Goal: Information Seeking & Learning: Learn about a topic

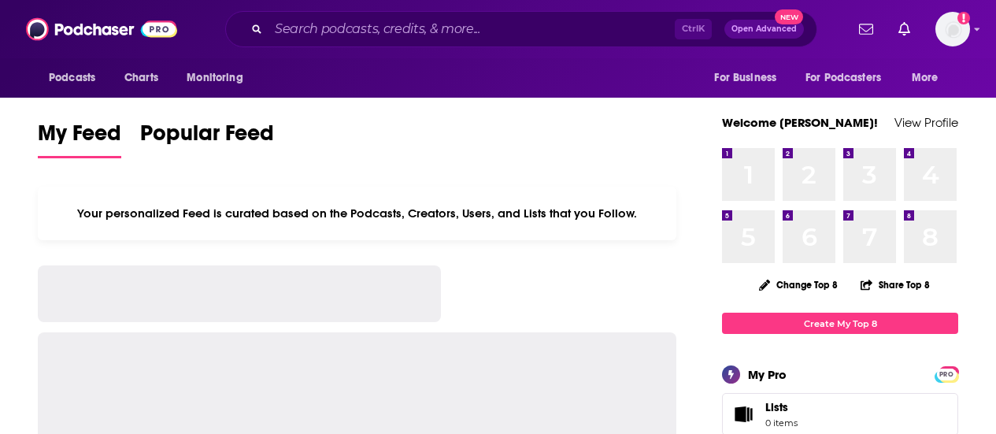
click at [541, 45] on div "Ctrl K Open Advanced New" at bounding box center [521, 29] width 592 height 36
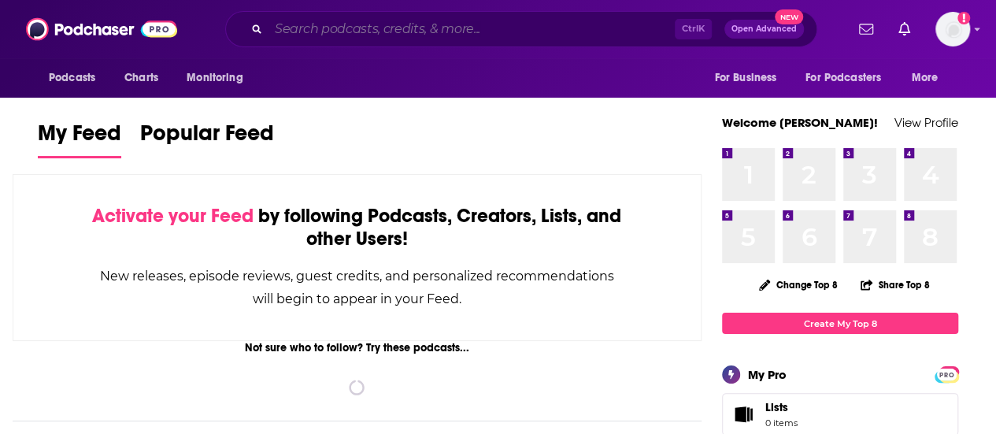
click at [546, 28] on input "Search podcasts, credits, & more..." at bounding box center [471, 29] width 406 height 25
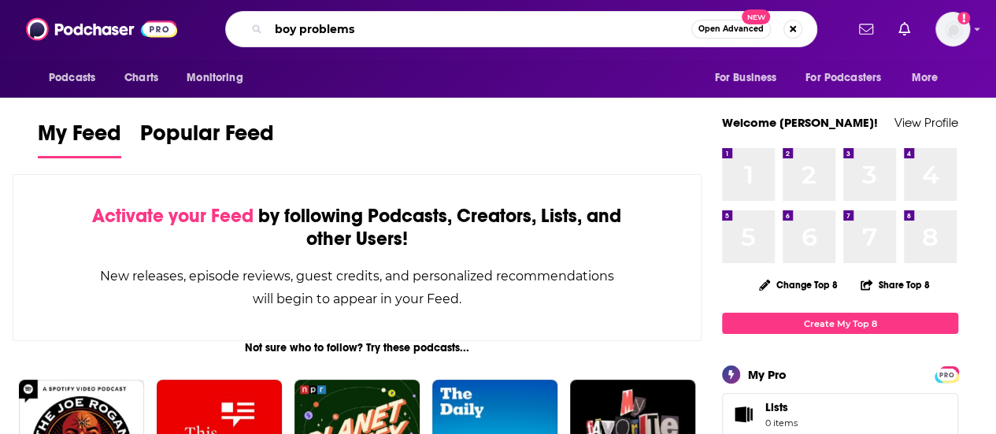
type input "boy problems"
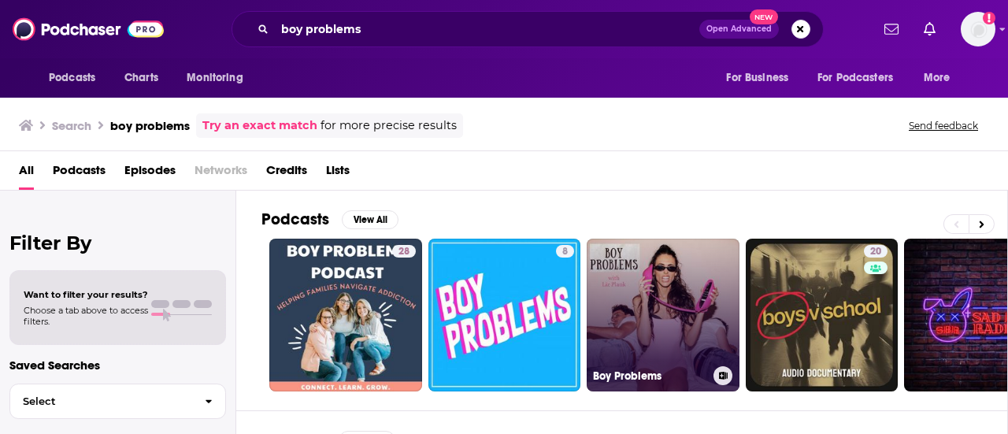
click at [628, 303] on link "Boy Problems" at bounding box center [662, 315] width 153 height 153
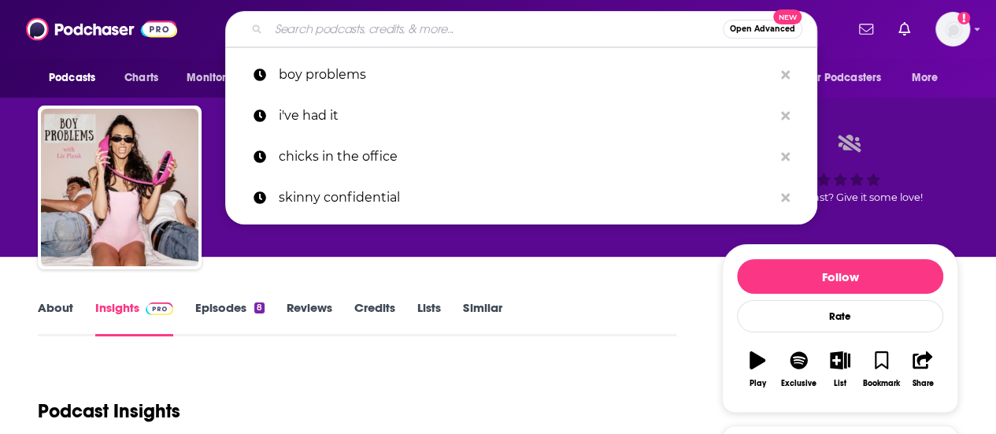
click at [332, 21] on input "Search podcasts, credits, & more..." at bounding box center [495, 29] width 454 height 25
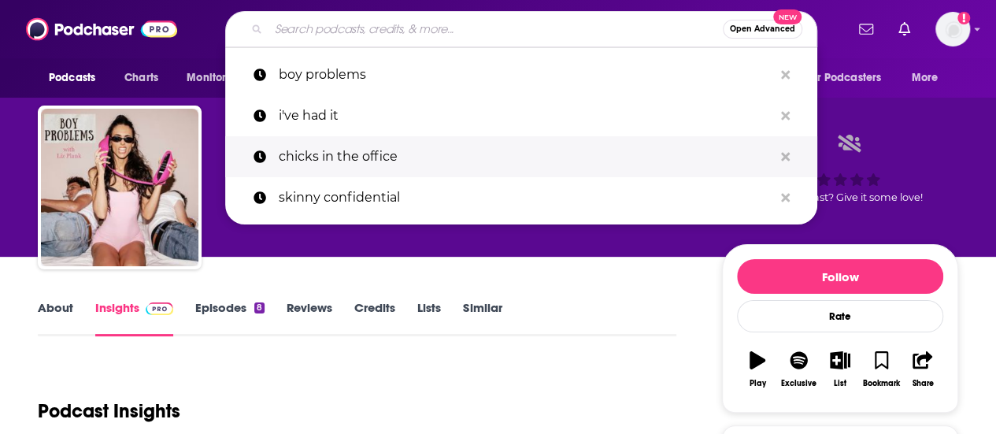
click at [793, 152] on button "Search podcasts, credits, & more..." at bounding box center [785, 156] width 24 height 29
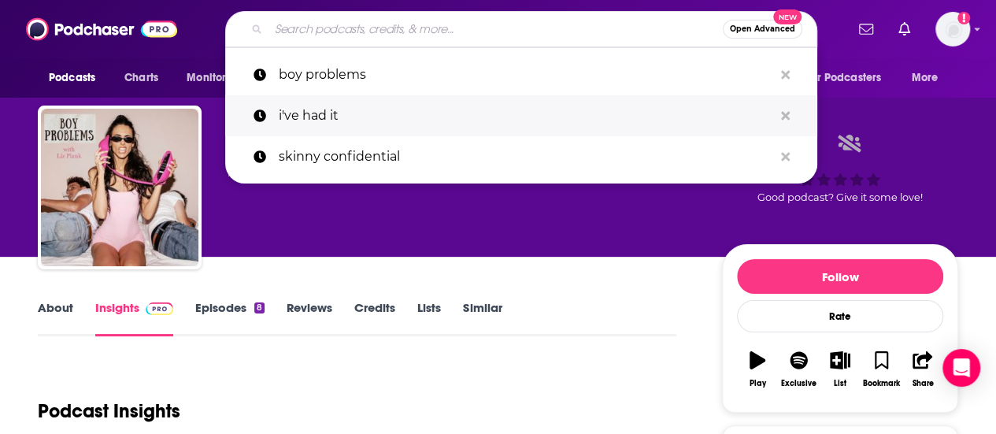
click at [496, 120] on p "i've had it" at bounding box center [526, 115] width 494 height 41
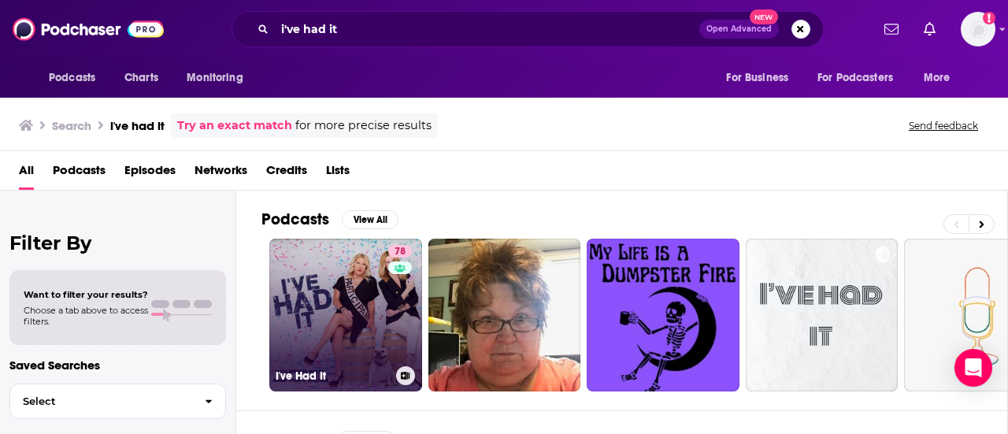
click at [348, 320] on link "78 I've Had It" at bounding box center [345, 315] width 153 height 153
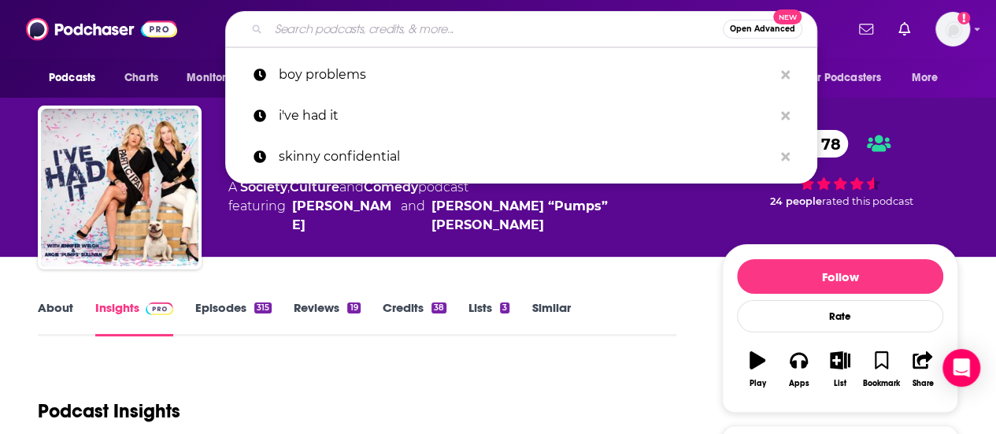
click at [315, 33] on input "Search podcasts, credits, & more..." at bounding box center [495, 29] width 454 height 25
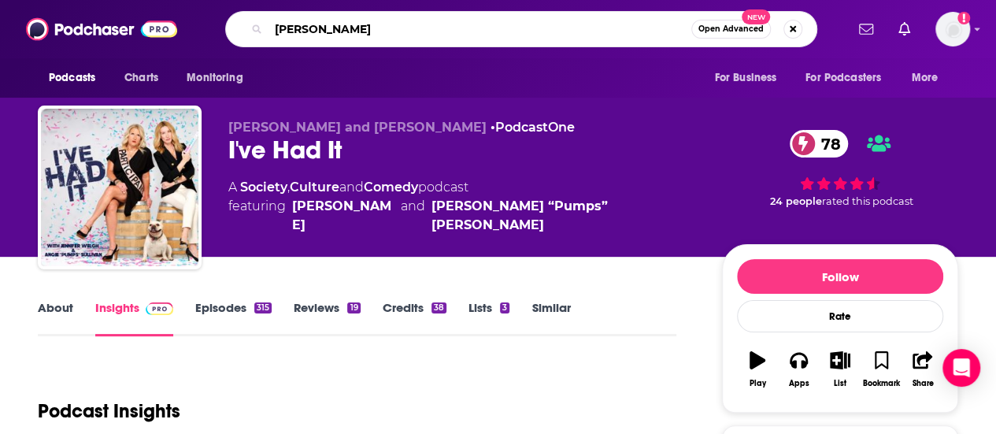
type input "[PERSON_NAME]"
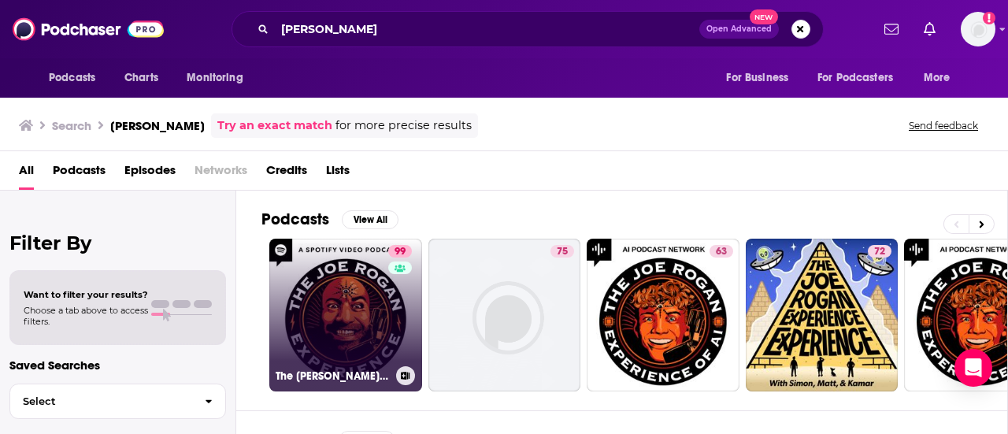
click at [361, 287] on link "99 The [PERSON_NAME] Experience" at bounding box center [345, 315] width 153 height 153
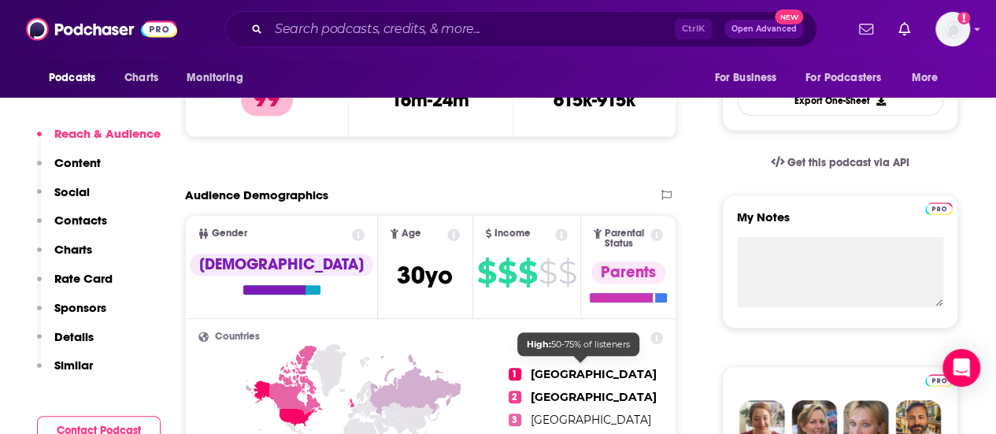
scroll to position [315, 0]
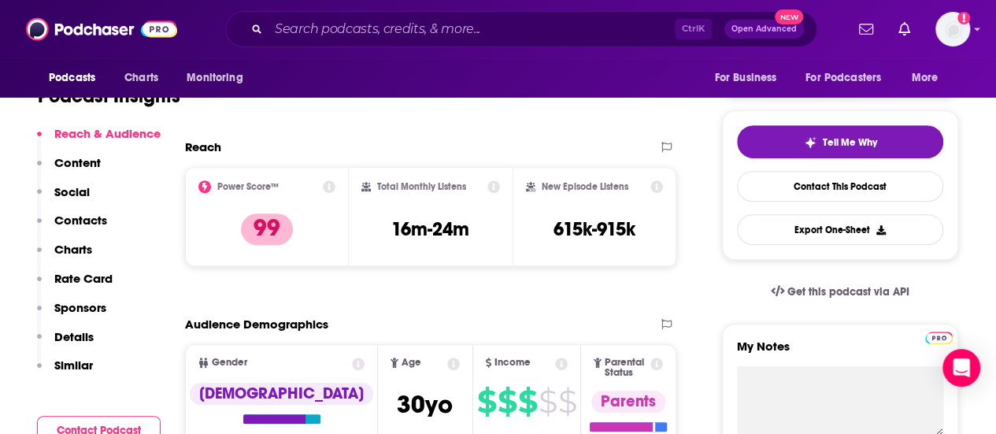
click at [483, 318] on div "Audience Demographics" at bounding box center [414, 323] width 459 height 15
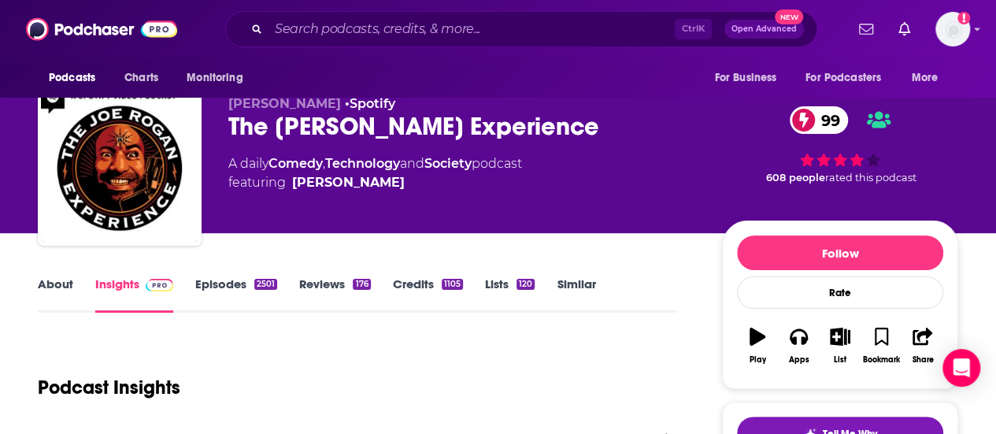
scroll to position [0, 0]
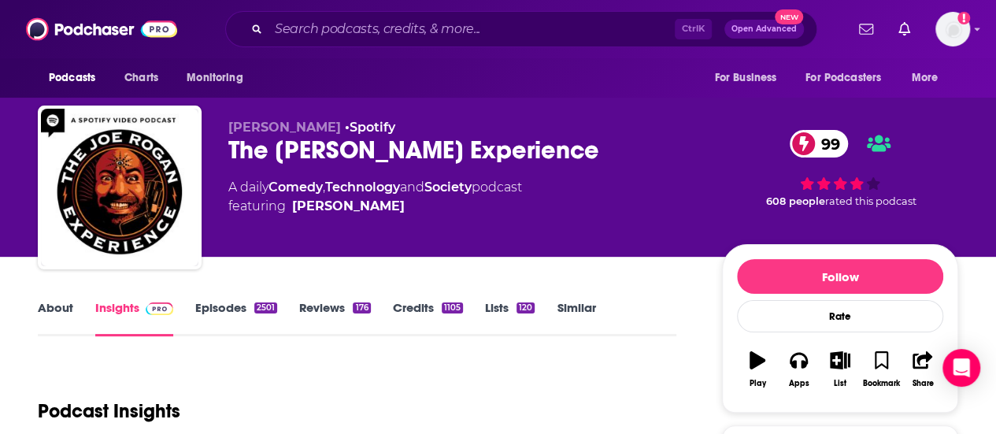
click at [960, 160] on div "[PERSON_NAME] • Spotify The [PERSON_NAME] Experience 99 A daily Comedy , Techno…" at bounding box center [498, 172] width 944 height 170
